Goal: Information Seeking & Learning: Understand process/instructions

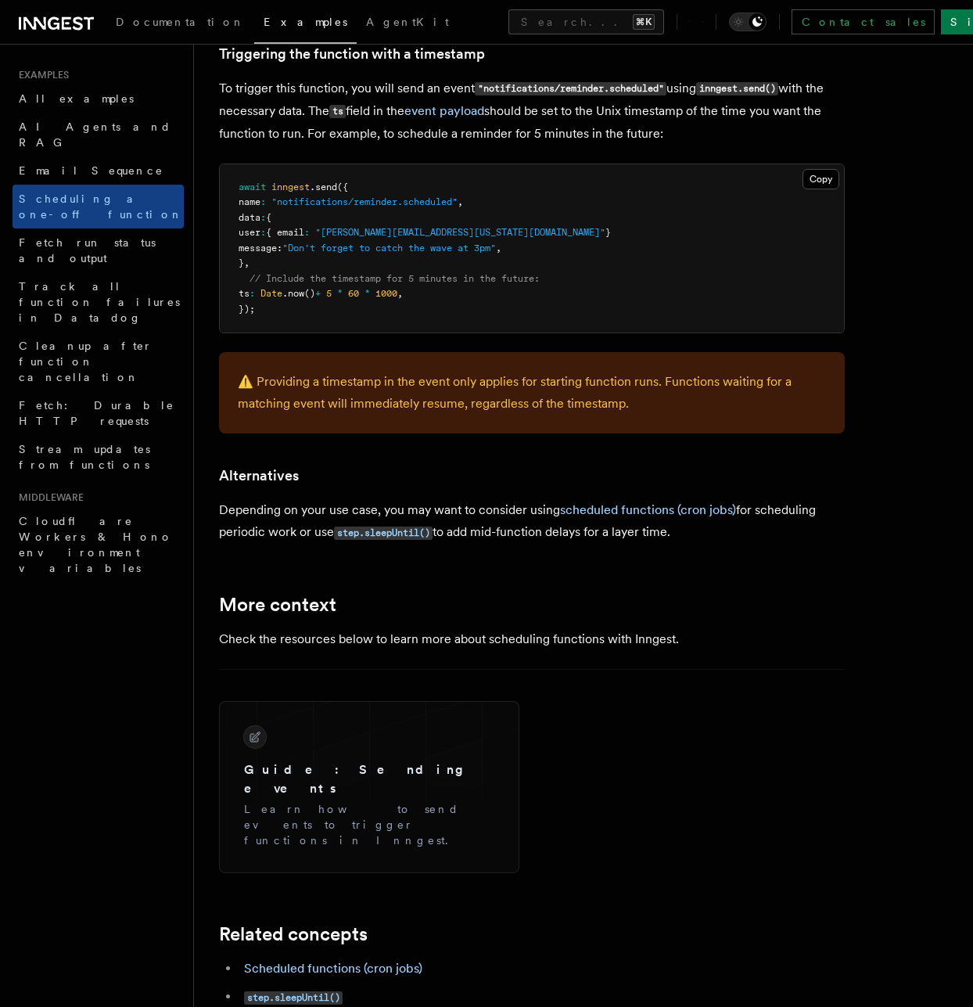
scroll to position [675, 0]
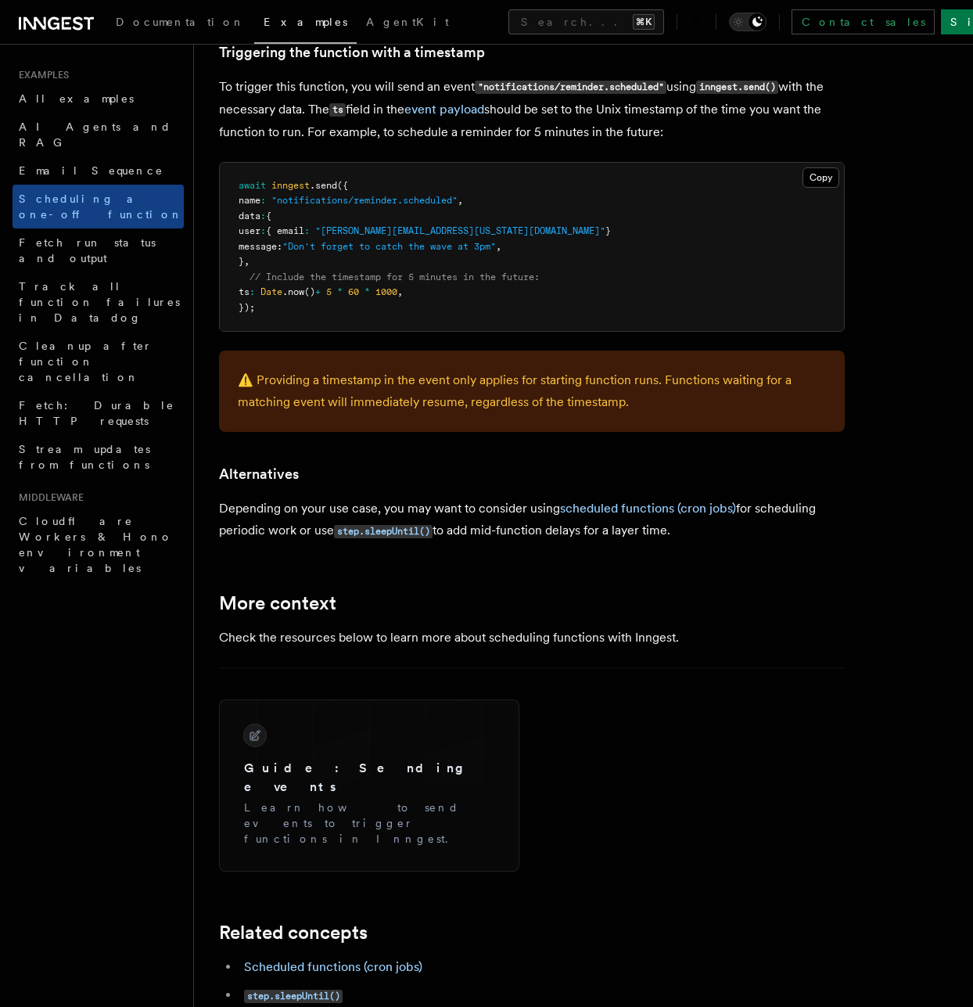
click at [437, 291] on pre "await inngest .send ({ name : "notifications/reminder.scheduled" , data : { use…" at bounding box center [532, 247] width 624 height 169
copy code "ts : Date .now () + 5 * 60 * 1000 ,"
click at [672, 227] on pre "await inngest .send ({ name : "notifications/reminder.scheduled" , data : { use…" at bounding box center [532, 247] width 624 height 169
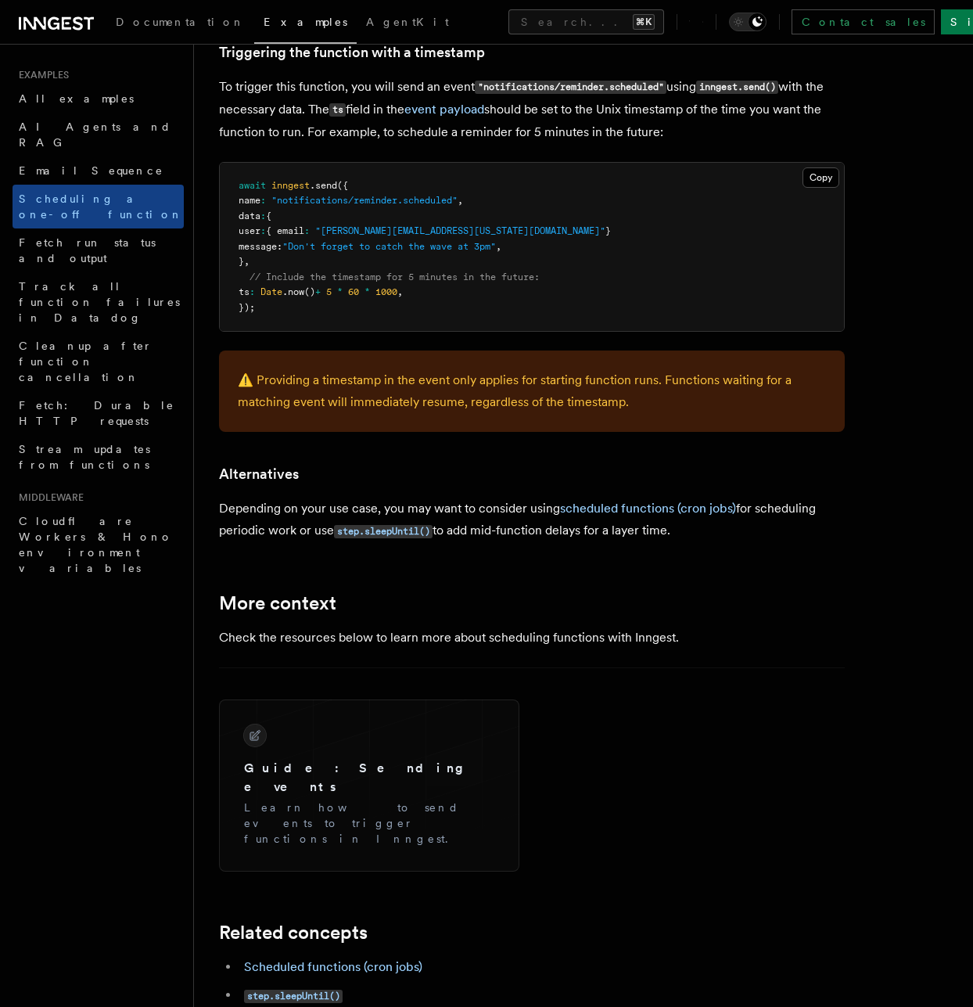
click at [272, 309] on pre "await inngest .send ({ name : "notifications/reminder.scheduled" , data : { use…" at bounding box center [532, 247] width 624 height 169
click at [304, 289] on span ".now" at bounding box center [293, 291] width 22 height 11
copy code "ts : Date .now () + 5 * 60 * 1000 ,"
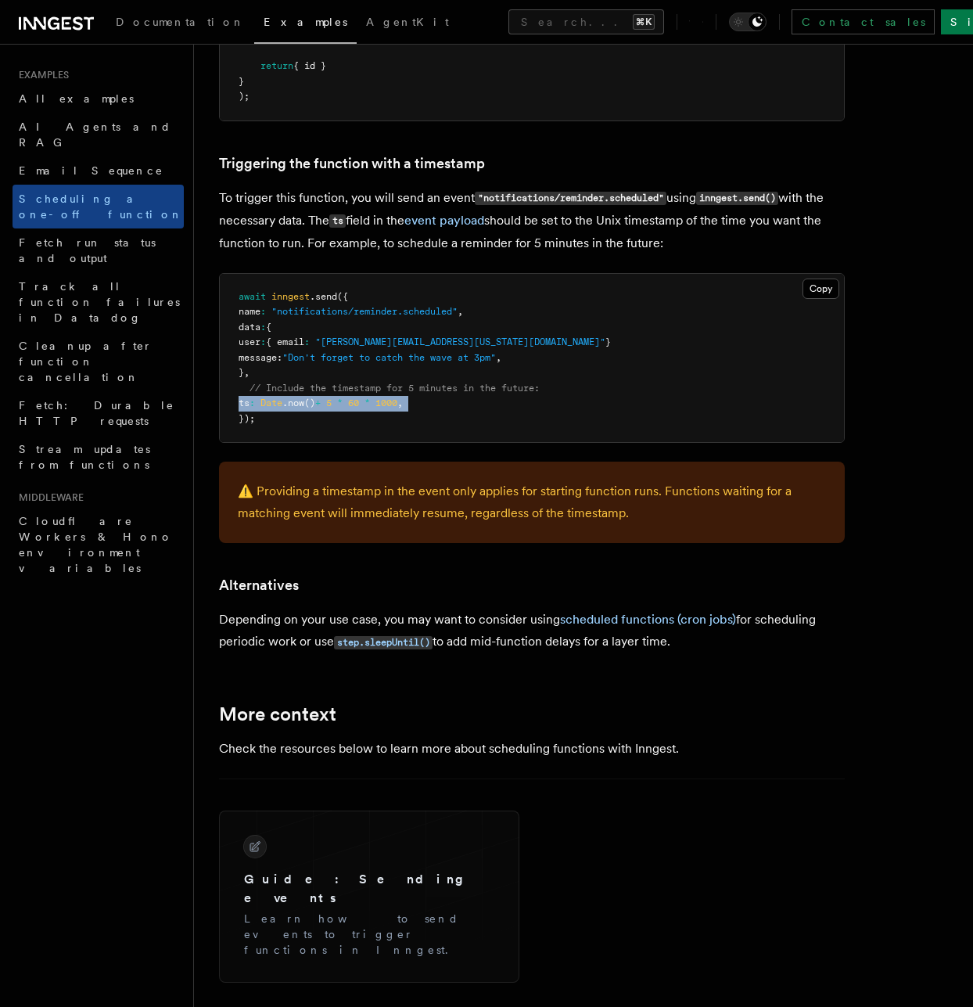
scroll to position [555, 0]
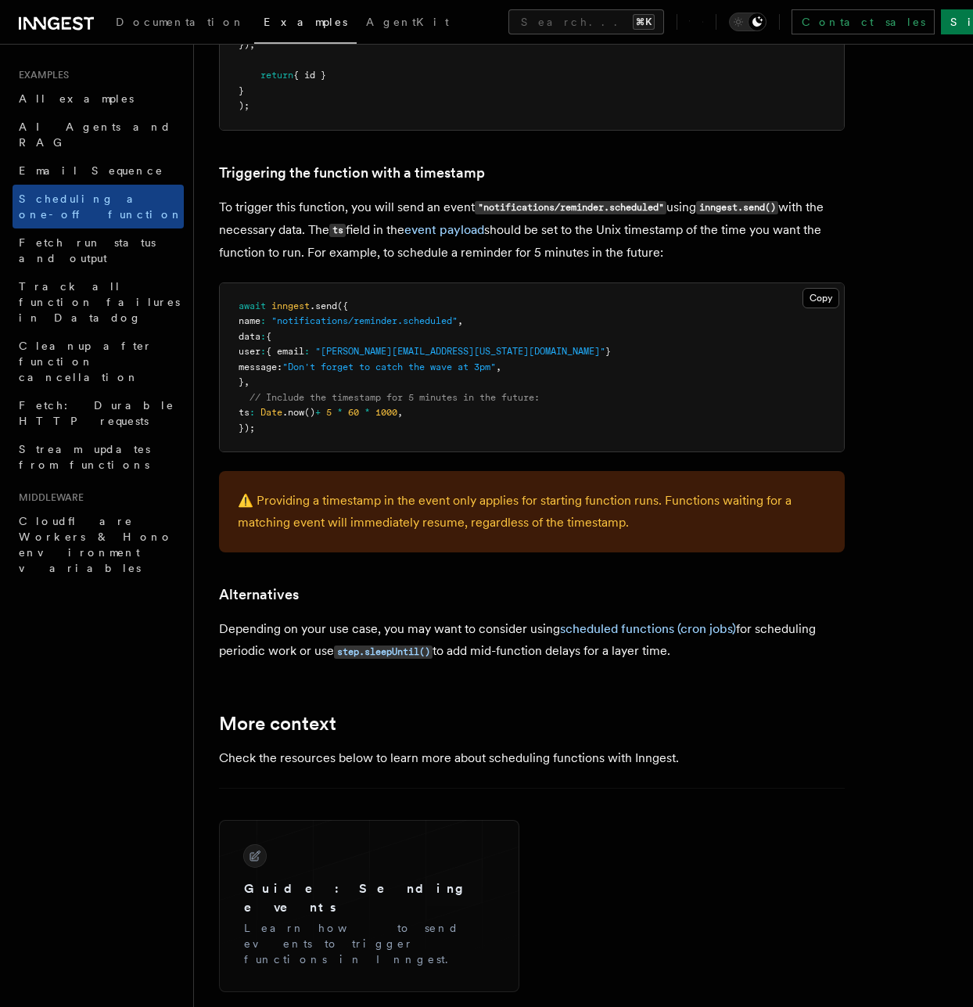
click at [327, 304] on span ".send" at bounding box center [323, 305] width 27 height 11
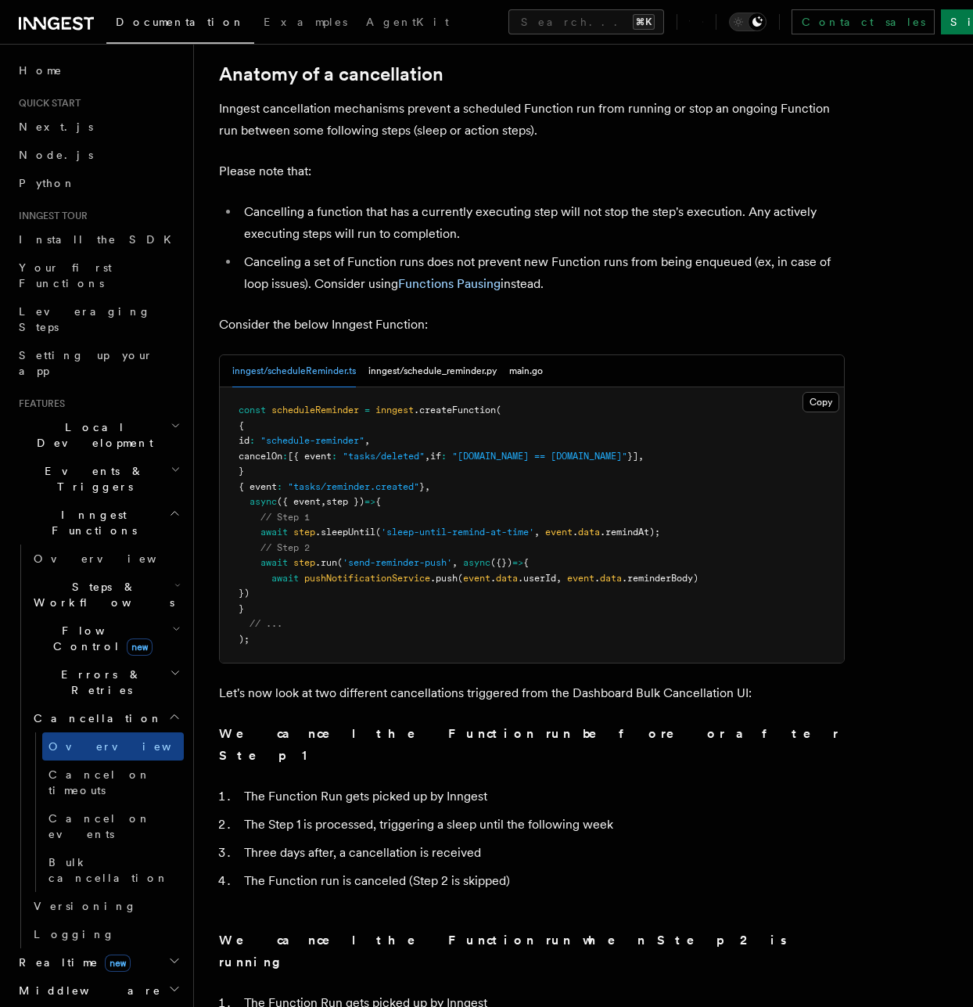
scroll to position [519, 0]
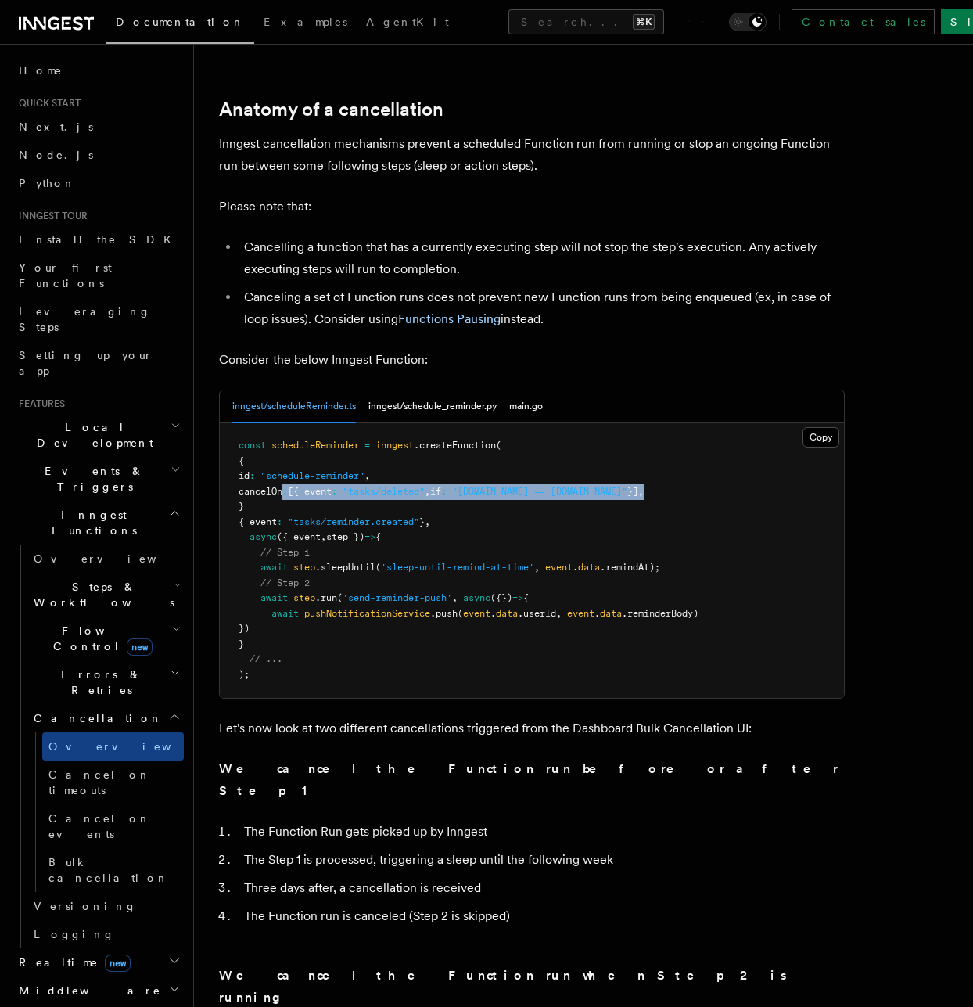
drag, startPoint x: 719, startPoint y: 404, endPoint x: 304, endPoint y: 390, distance: 414.8
click at [304, 422] on pre "const scheduleReminder = inngest .createFunction ( { id : "schedule-reminder" ,…" at bounding box center [532, 559] width 624 height 275
click at [369, 422] on pre "const scheduleReminder = inngest .createFunction ( { id : "schedule-reminder" ,…" at bounding box center [532, 559] width 624 height 275
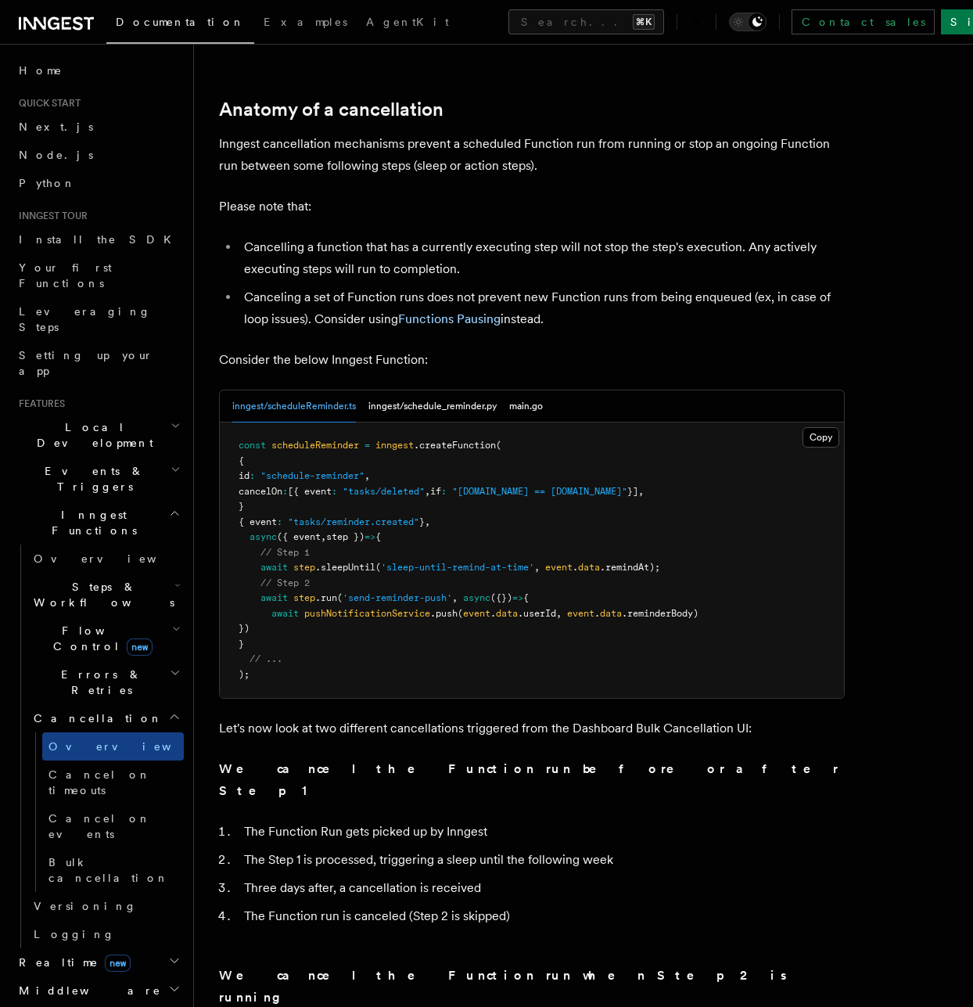
click at [429, 422] on pre "const scheduleReminder = inngest .createFunction ( { id : "schedule-reminder" ,…" at bounding box center [532, 559] width 624 height 275
click at [577, 422] on pre "const scheduleReminder = inngest .createFunction ( { id : "schedule-reminder" ,…" at bounding box center [532, 559] width 624 height 275
click at [703, 422] on pre "const scheduleReminder = inngest .createFunction ( { id : "schedule-reminder" ,…" at bounding box center [532, 559] width 624 height 275
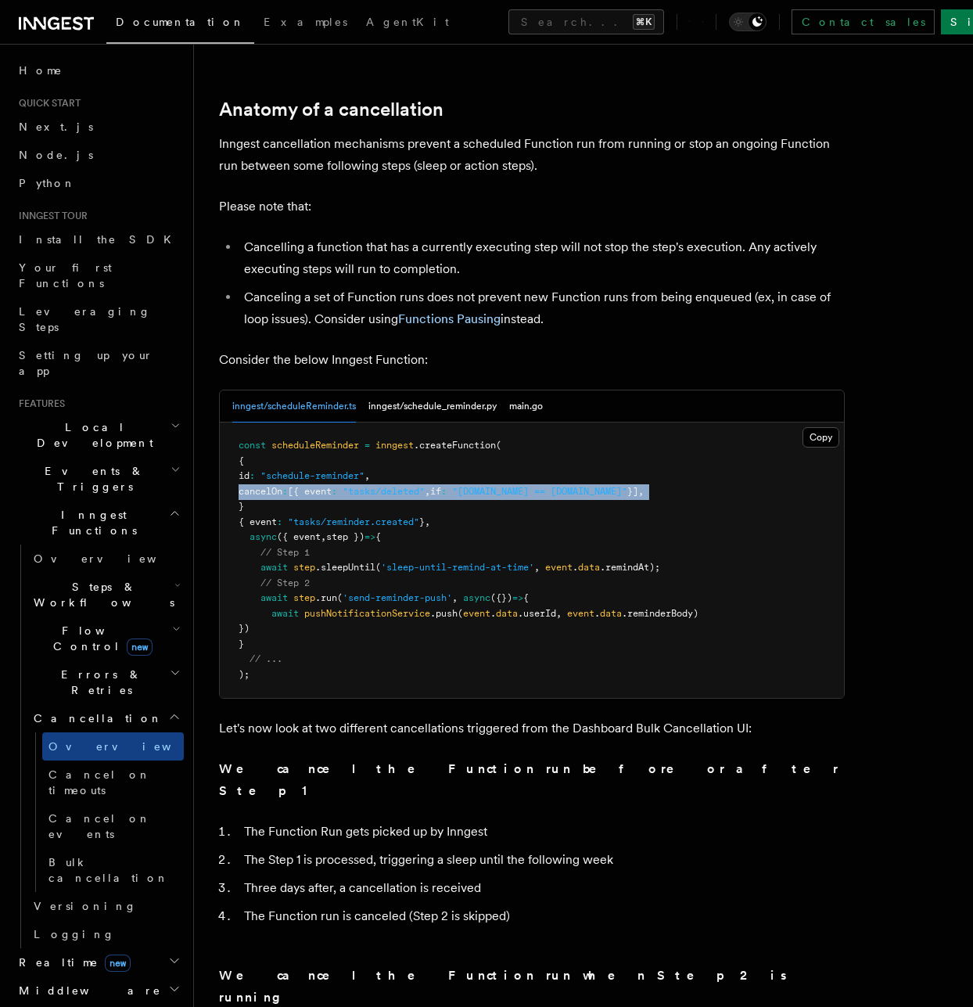
click at [703, 422] on pre "const scheduleReminder = inngest .createFunction ( { id : "schedule-reminder" ,…" at bounding box center [532, 559] width 624 height 275
copy code "cancelOn : [{ event : "tasks/deleted" , if : "event.data.id == async.data.id" }…"
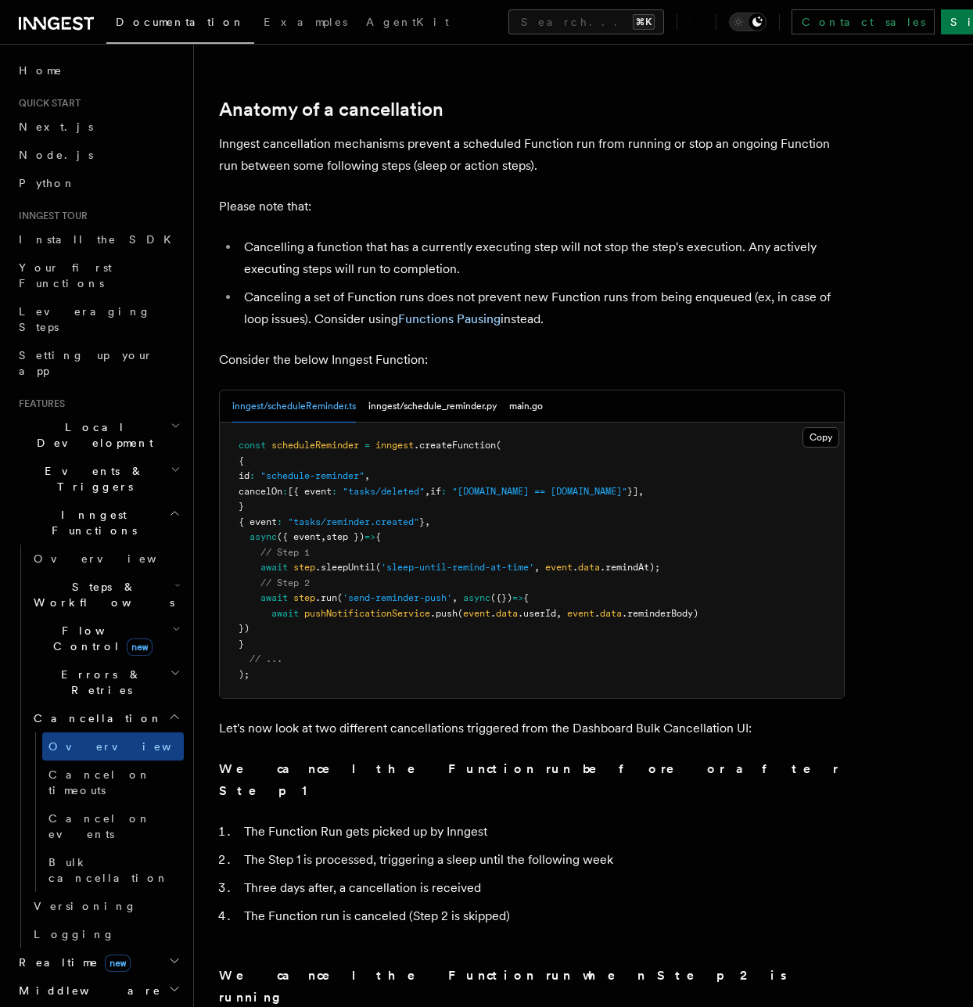
click at [683, 483] on pre "const scheduleReminder = inngest .createFunction ( { id : "schedule-reminder" ,…" at bounding box center [532, 559] width 624 height 275
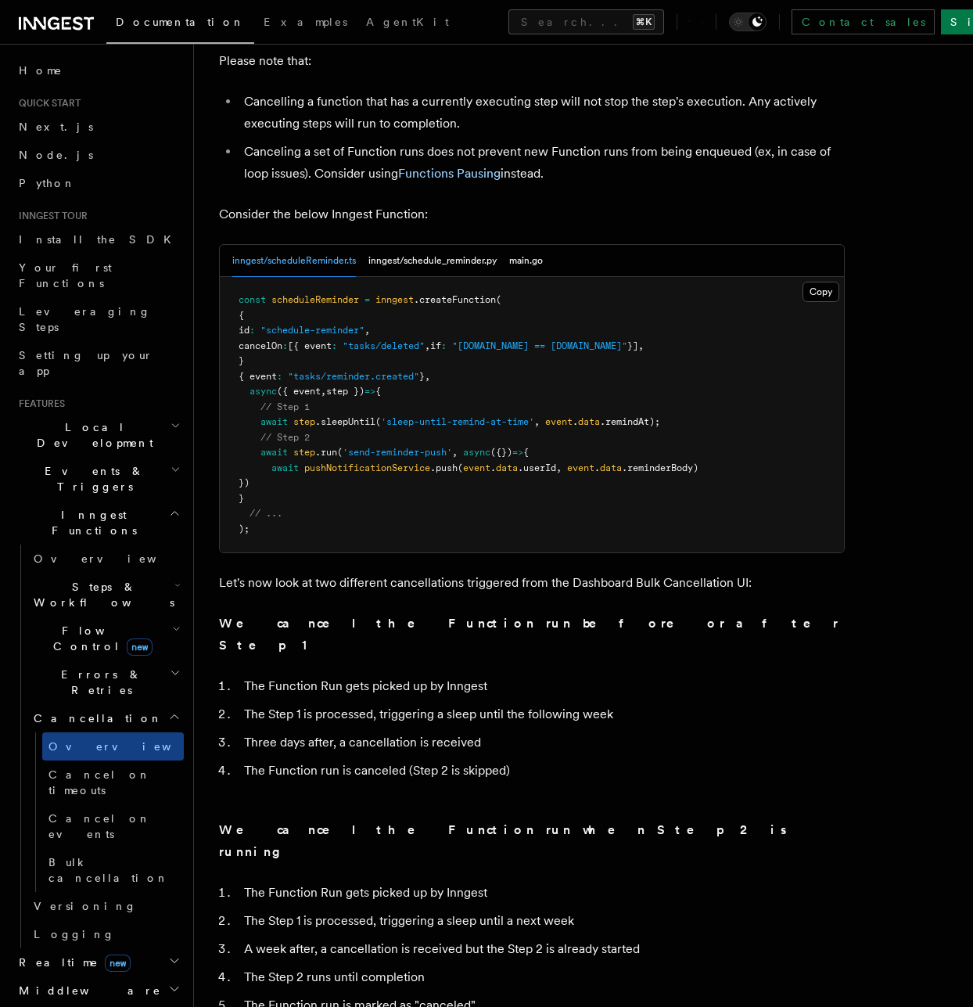
scroll to position [652, 0]
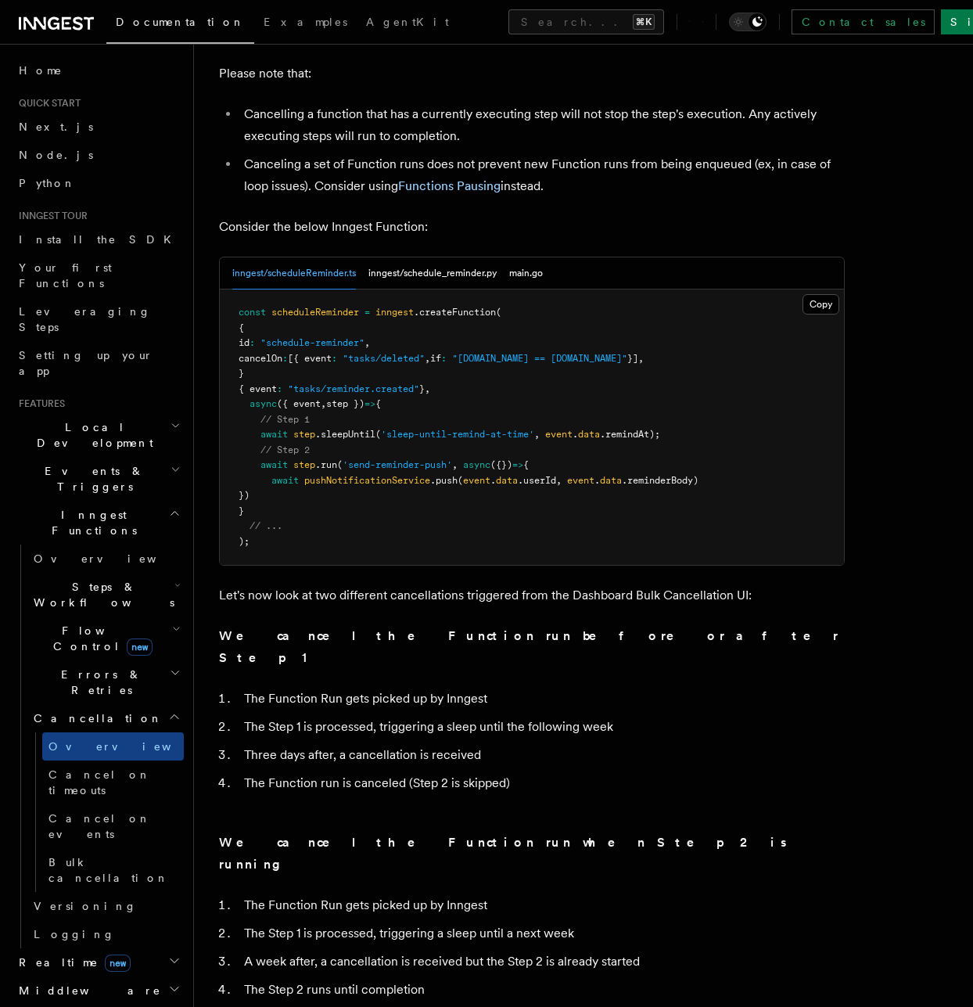
click at [701, 356] on pre "const scheduleReminder = inngest .createFunction ( { id : "schedule-reminder" ,…" at bounding box center [532, 426] width 624 height 275
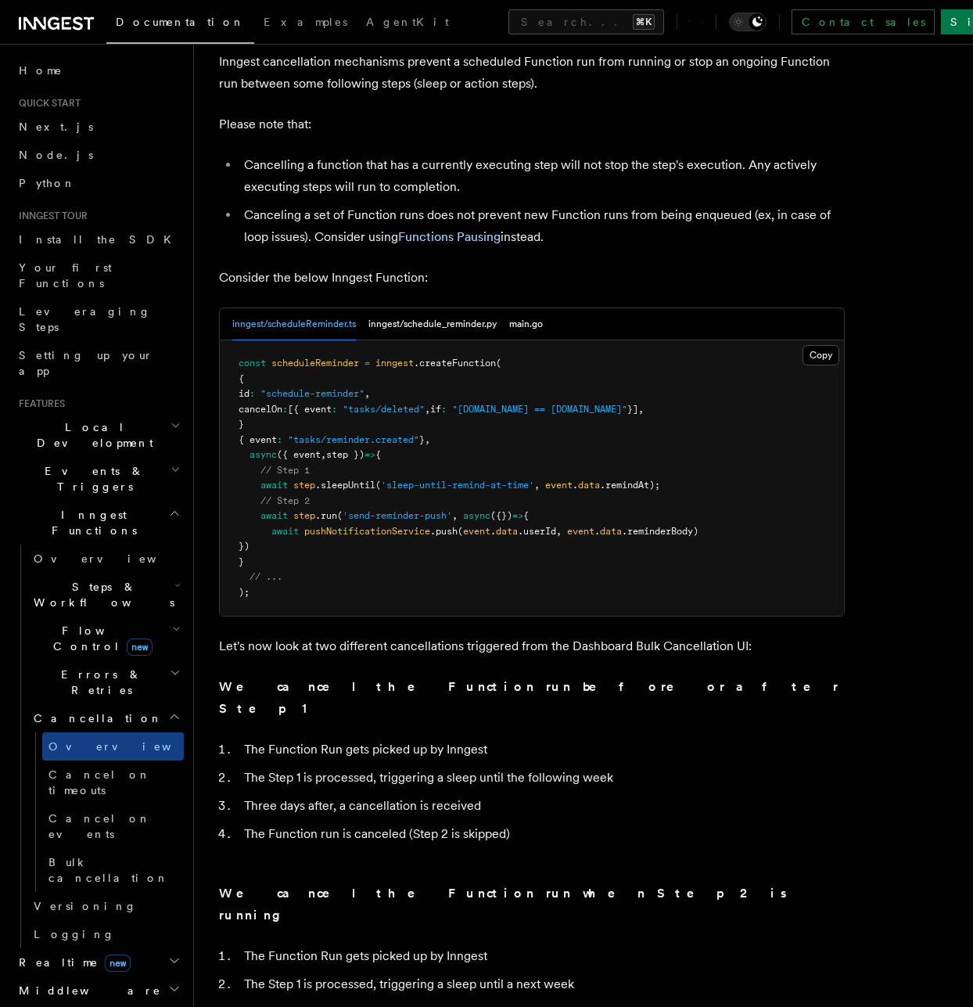
scroll to position [603, 0]
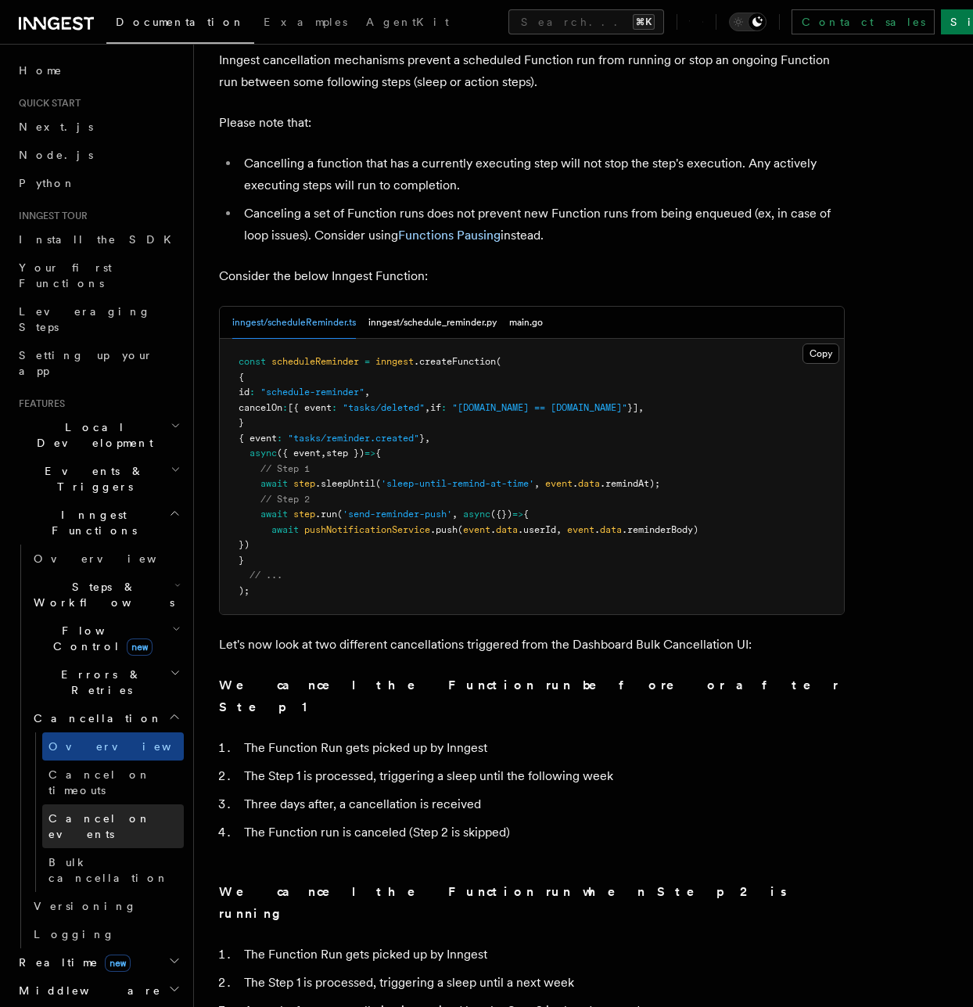
click at [91, 812] on span "Cancel on events" at bounding box center [99, 826] width 102 height 28
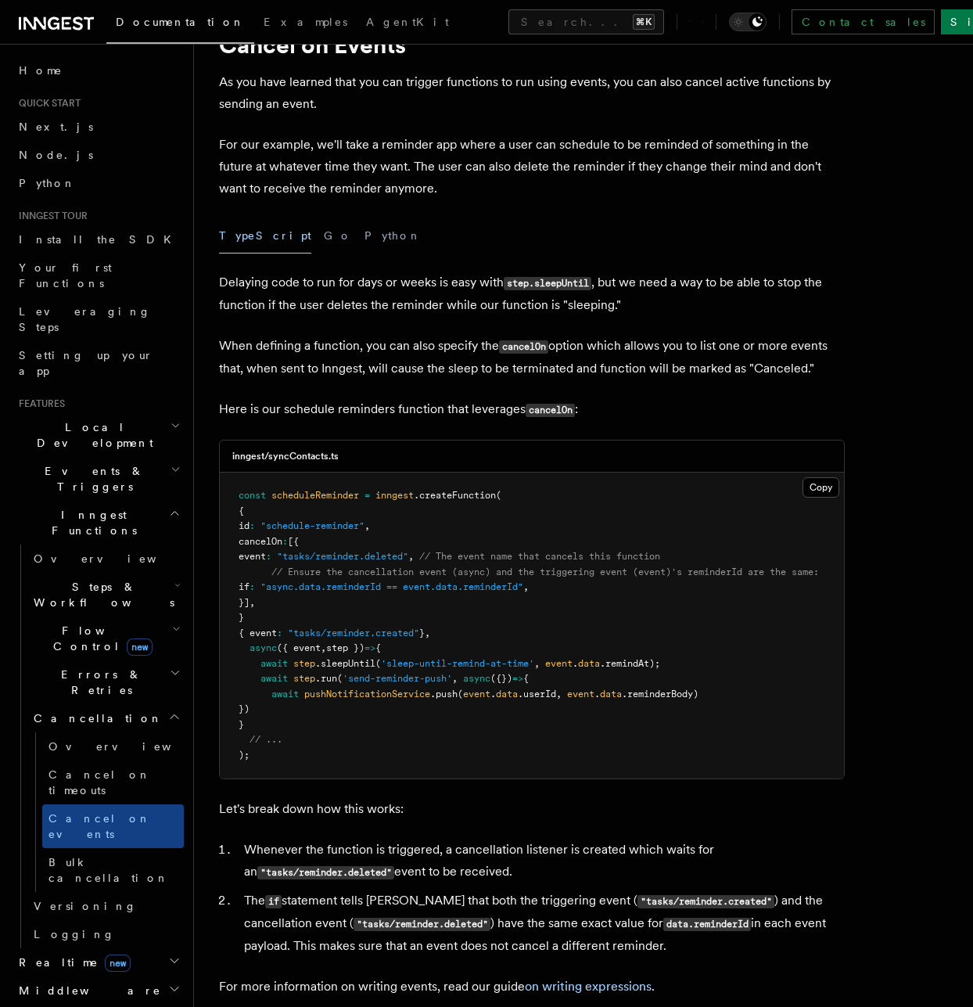
scroll to position [77, 0]
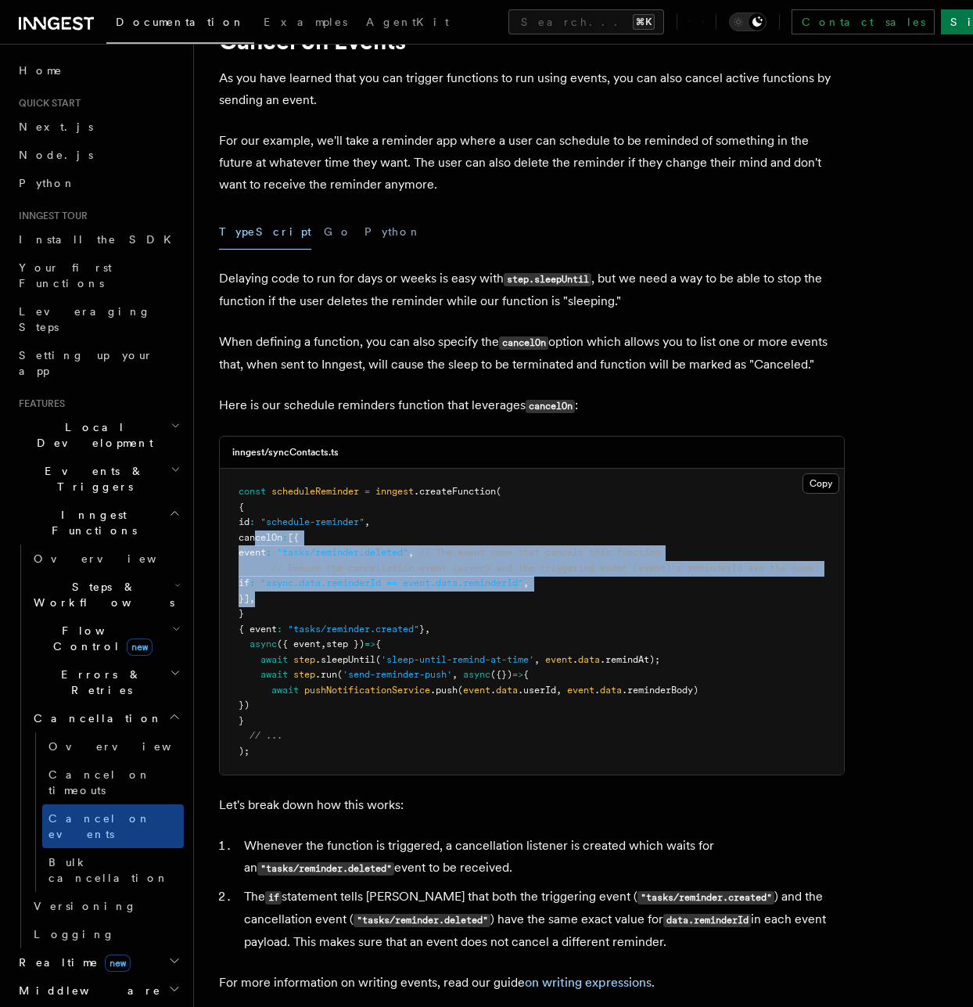
drag, startPoint x: 257, startPoint y: 537, endPoint x: 303, endPoint y: 596, distance: 75.3
click at [303, 597] on pre "const scheduleReminder = inngest .createFunction ( { id : "schedule-reminder" ,…" at bounding box center [532, 622] width 624 height 306
copy code "cancelOn : [{ event : "tasks/reminder.deleted" , // The event name that cancels…"
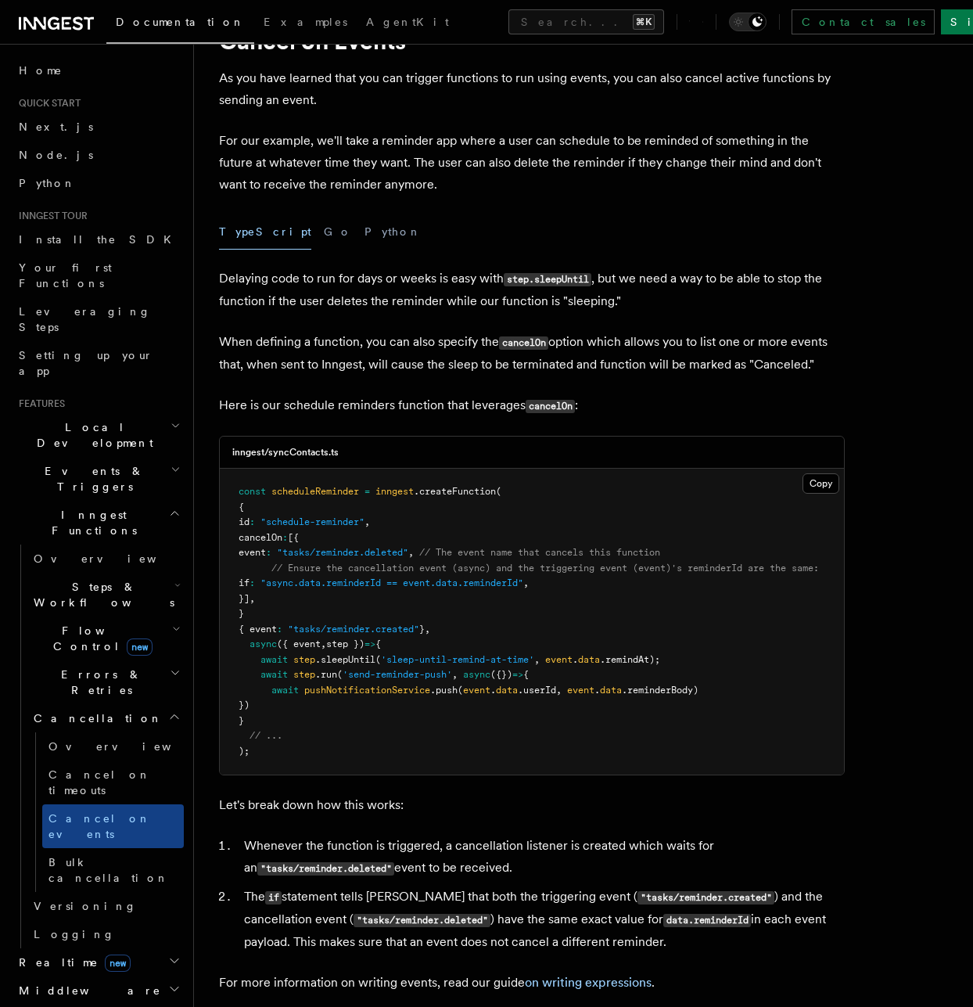
click at [671, 648] on pre "const scheduleReminder = inngest .createFunction ( { id : "schedule-reminder" ,…" at bounding box center [532, 622] width 624 height 306
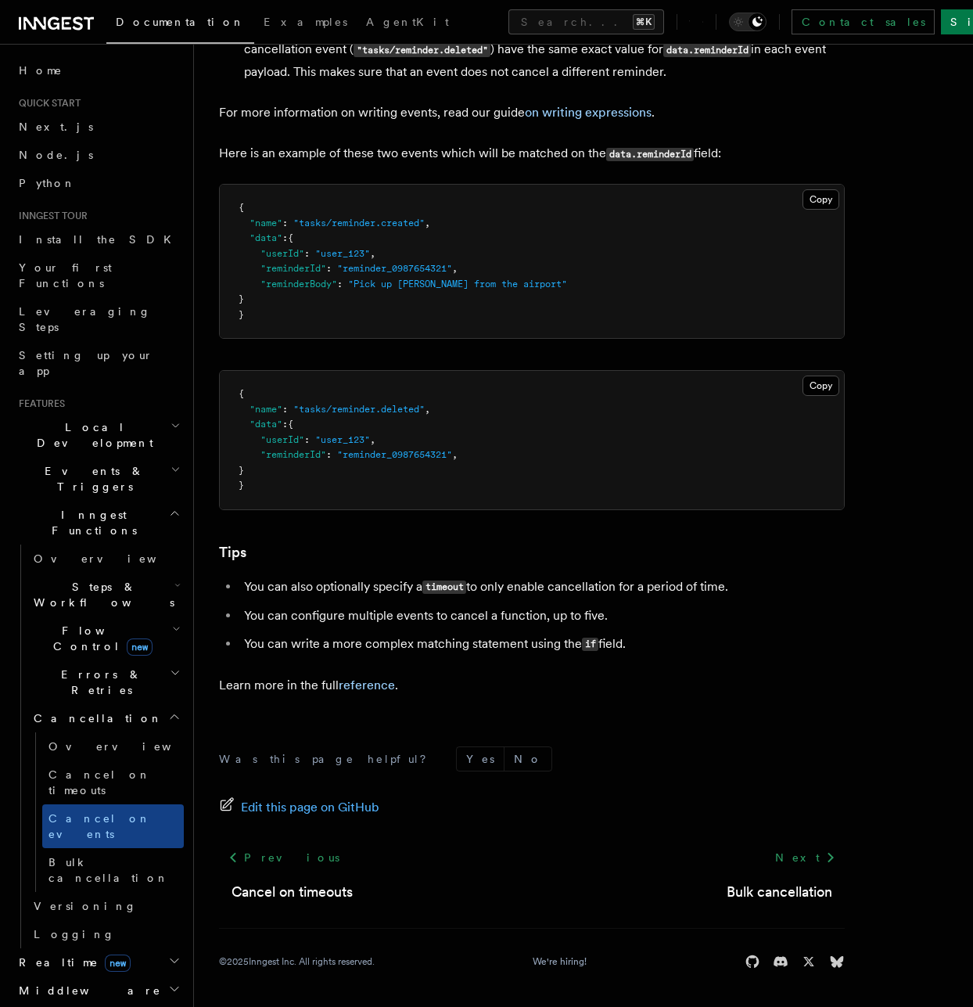
scroll to position [946, 0]
